Goal: Find specific page/section: Find specific page/section

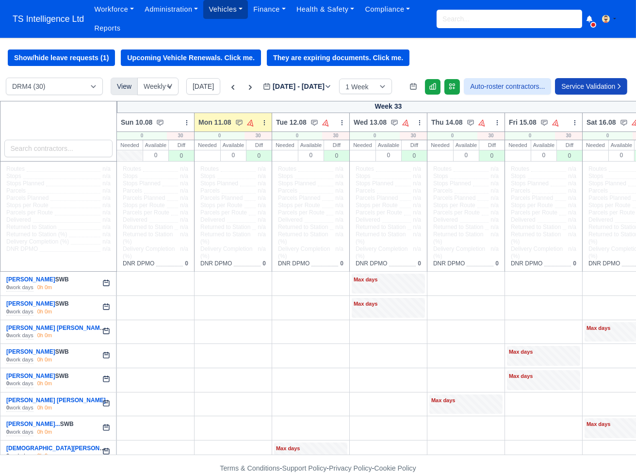
click at [217, 13] on link "Vehicles" at bounding box center [225, 9] width 45 height 19
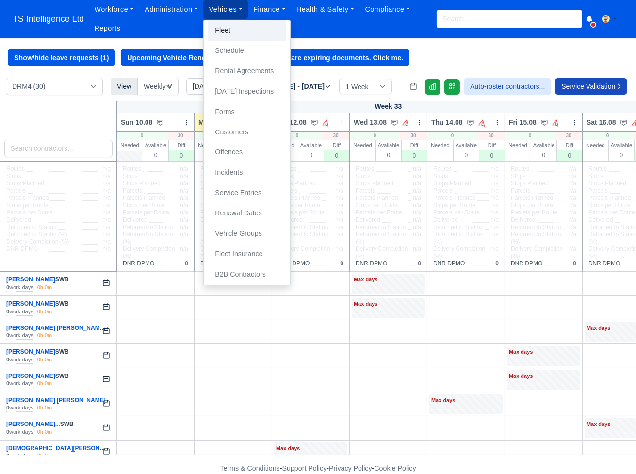
click at [227, 28] on link "Fleet" at bounding box center [246, 30] width 79 height 20
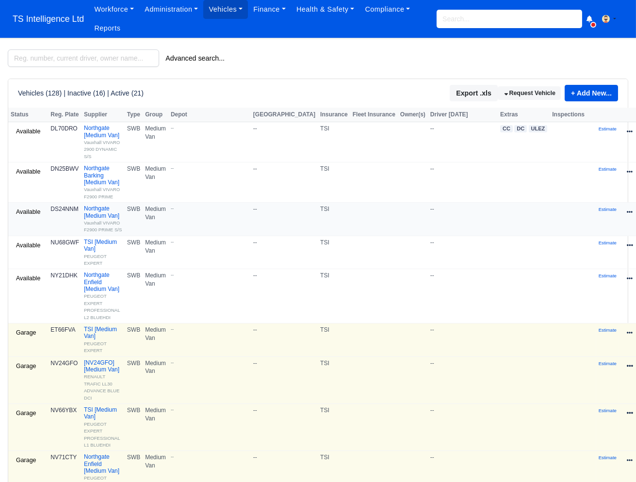
scroll to position [143, 0]
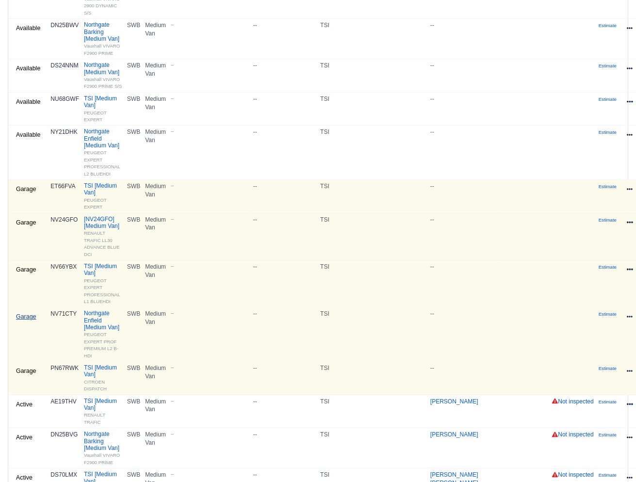
click at [29, 312] on link "Garage" at bounding box center [26, 317] width 31 height 14
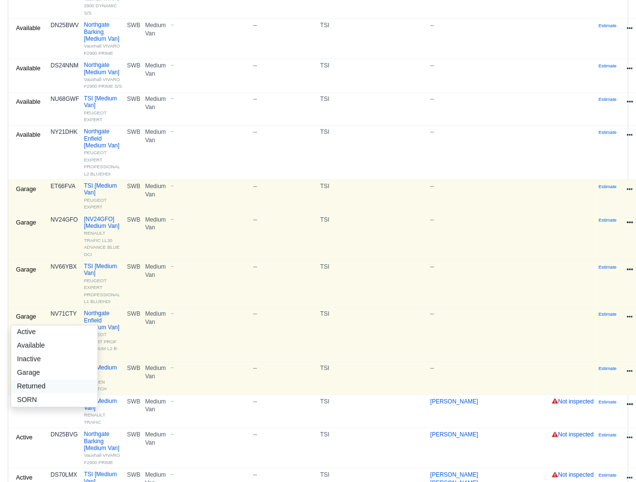
click at [33, 380] on link "Returned" at bounding box center [54, 387] width 86 height 14
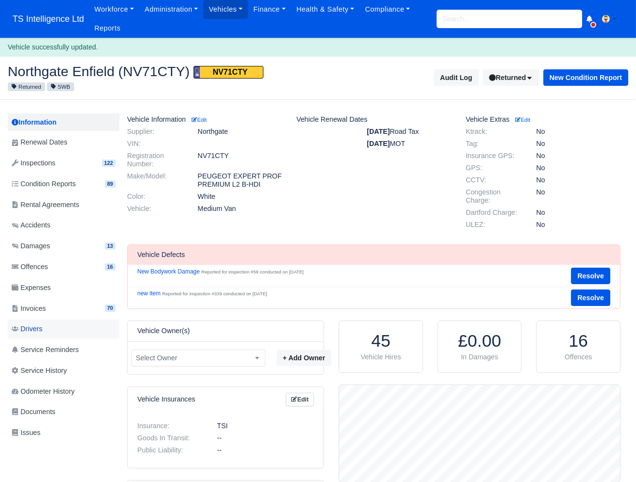
scroll to position [97, 280]
click at [235, 12] on link "Vehicles" at bounding box center [225, 9] width 45 height 19
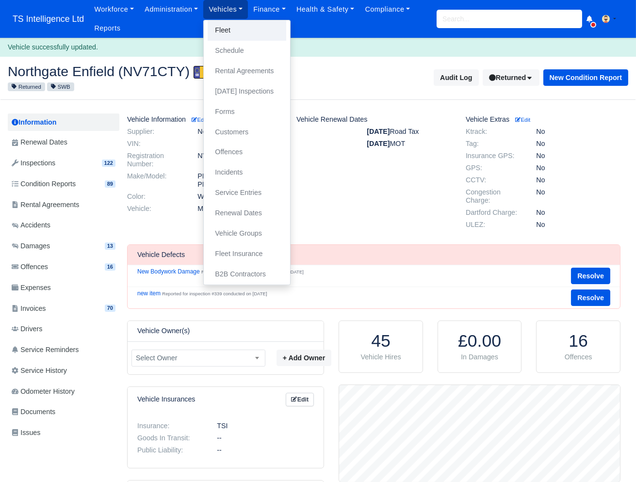
click at [234, 35] on link "Fleet" at bounding box center [246, 30] width 79 height 20
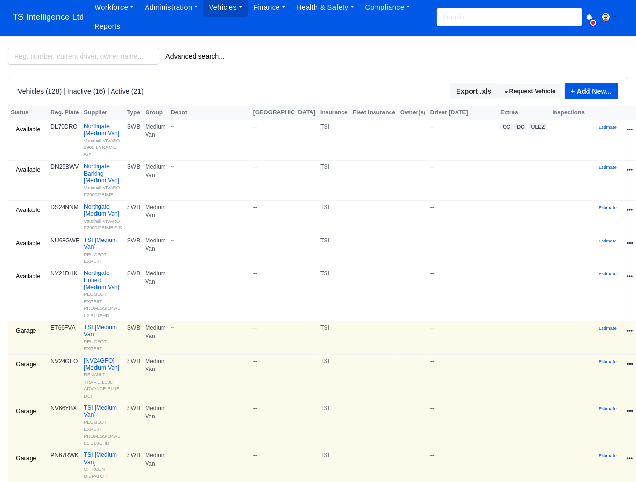
scroll to position [61, 0]
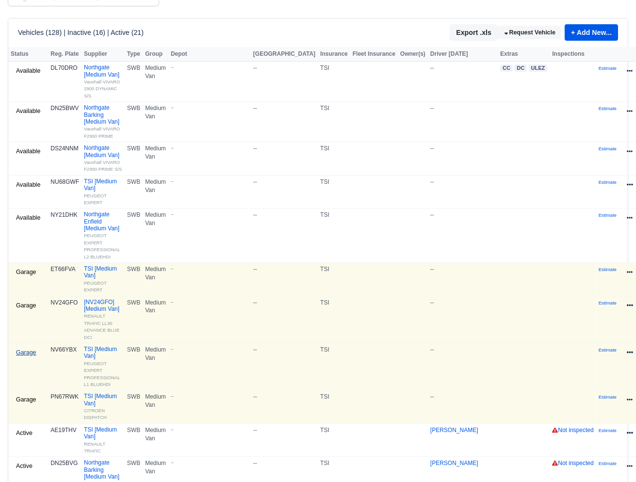
click at [31, 347] on link "Garage" at bounding box center [26, 353] width 31 height 14
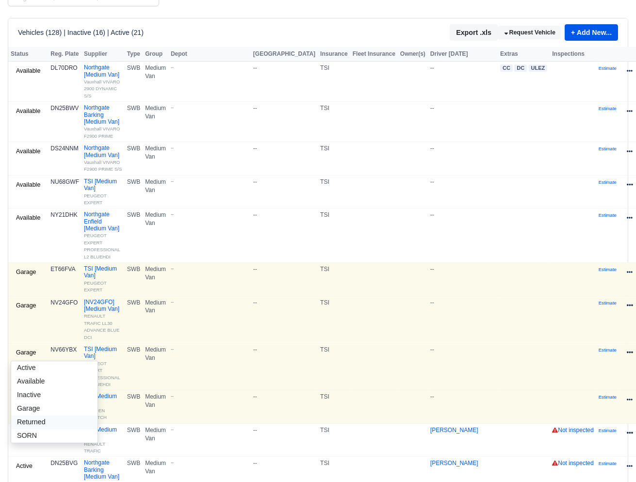
click at [46, 415] on link "Returned" at bounding box center [54, 422] width 86 height 14
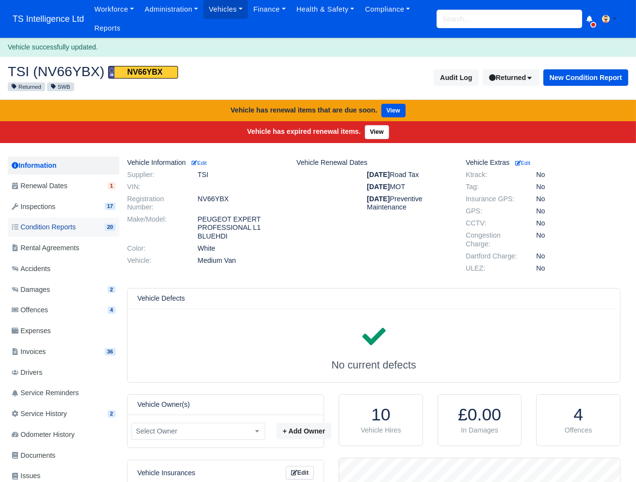
scroll to position [97, 280]
click at [220, 13] on link "Vehicles" at bounding box center [225, 9] width 45 height 19
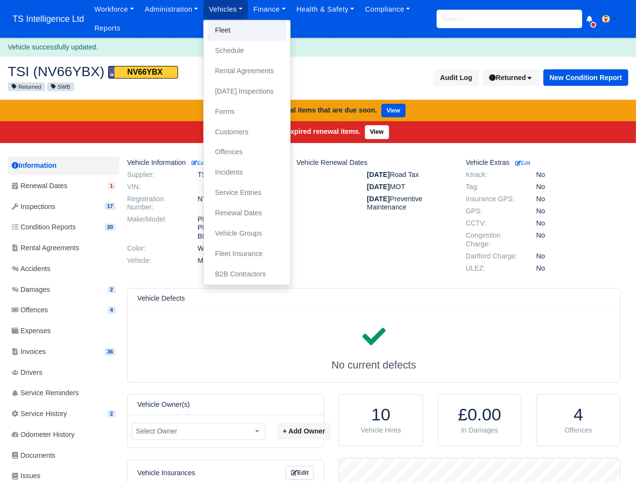
click at [225, 27] on link "Fleet" at bounding box center [246, 30] width 79 height 20
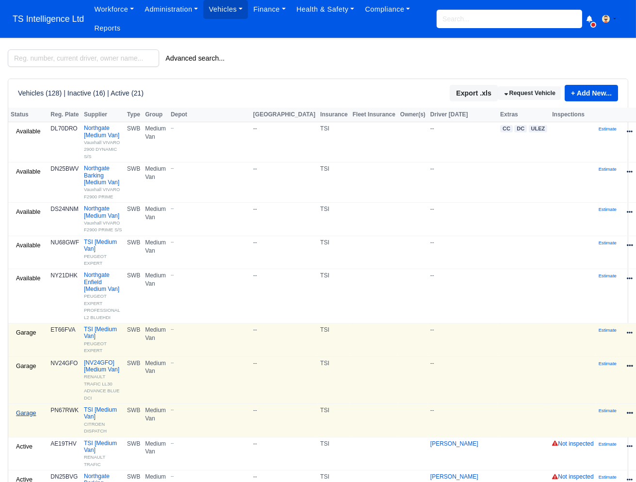
click at [30, 411] on link "Garage" at bounding box center [26, 413] width 31 height 14
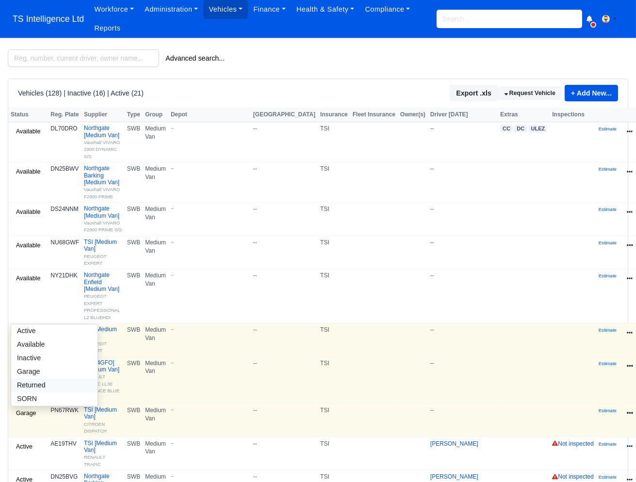
click at [46, 379] on link "Returned" at bounding box center [54, 386] width 86 height 14
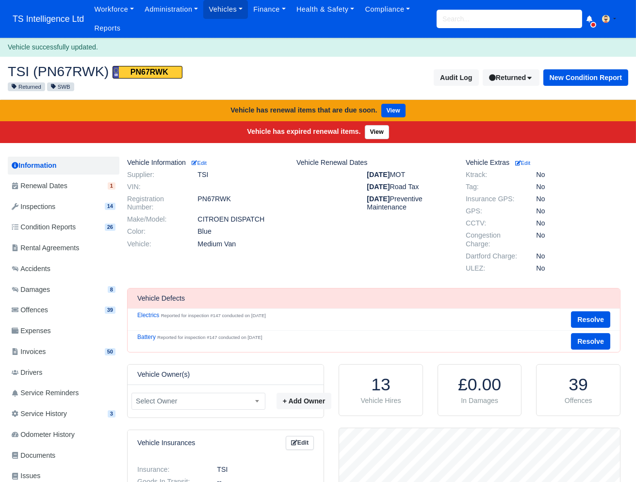
scroll to position [97, 280]
click at [222, 10] on link "Vehicles" at bounding box center [225, 9] width 45 height 19
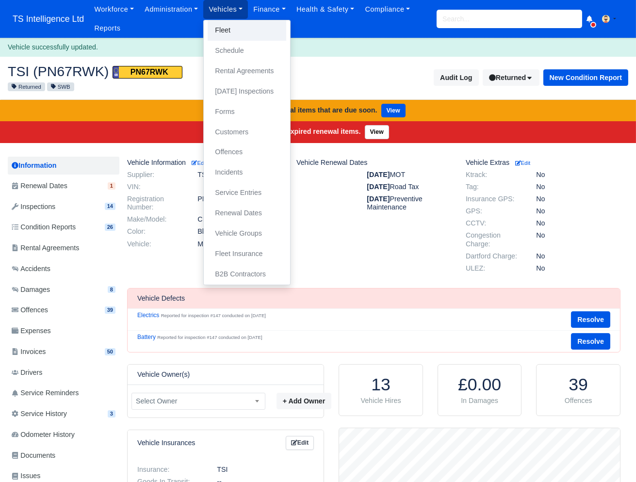
click at [225, 28] on link "Fleet" at bounding box center [246, 30] width 79 height 20
